Goal: Find specific page/section: Find specific page/section

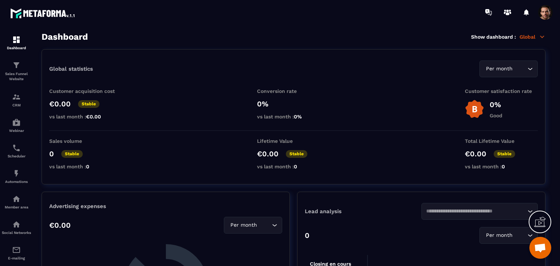
click at [531, 39] on p "Global" at bounding box center [532, 37] width 26 height 7
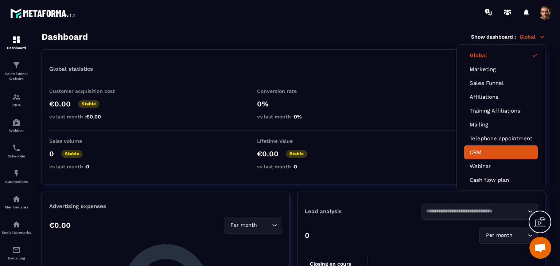
click at [498, 153] on link "CRM" at bounding box center [500, 152] width 63 height 7
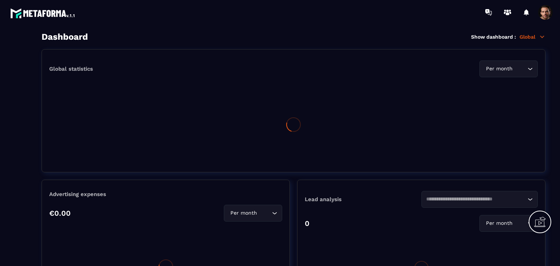
click at [530, 38] on p "Global" at bounding box center [532, 37] width 26 height 7
